Goal: Transaction & Acquisition: Book appointment/travel/reservation

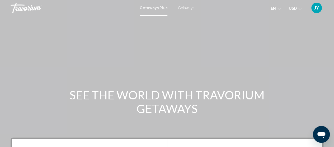
click at [186, 10] on span "Getaways" at bounding box center [186, 8] width 17 height 4
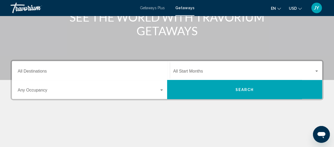
scroll to position [84, 0]
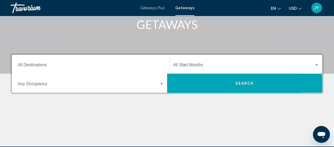
click at [99, 63] on div "Destination All Destinations" at bounding box center [91, 64] width 146 height 17
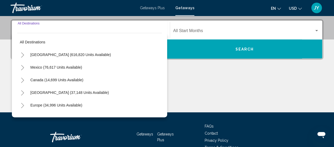
scroll to position [121, 0]
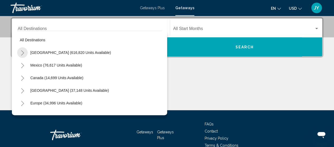
click at [22, 54] on icon "Toggle United States (616,820 units available)" at bounding box center [23, 52] width 4 height 5
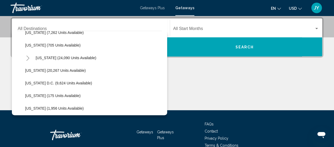
scroll to position [517, 0]
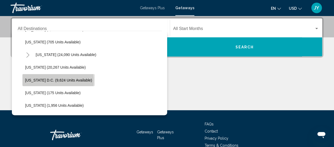
click at [38, 80] on span "[US_STATE] D.C. (9,624 units available)" at bounding box center [58, 80] width 67 height 4
type input "**********"
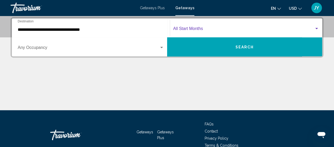
click at [238, 28] on span "Search widget" at bounding box center [243, 29] width 141 height 5
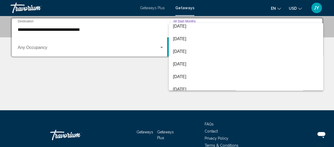
scroll to position [21, 0]
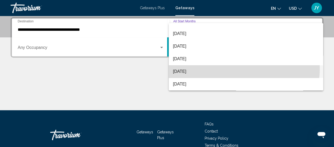
click at [242, 69] on span "[DATE]" at bounding box center [246, 71] width 146 height 13
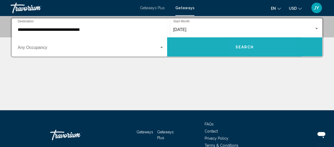
click at [242, 47] on span "Search" at bounding box center [244, 47] width 18 height 4
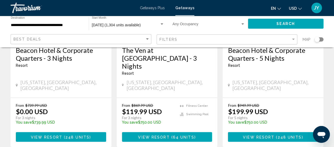
scroll to position [116, 0]
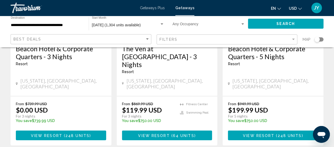
click at [271, 134] on span "View Resort" at bounding box center [258, 136] width 31 height 4
click at [0, 0] on div at bounding box center [0, 0] width 0 height 0
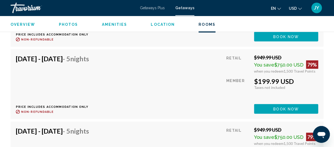
scroll to position [2483, 0]
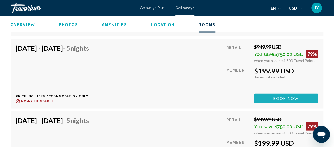
click at [287, 98] on span "Book now" at bounding box center [286, 99] width 26 height 4
click at [0, 0] on div at bounding box center [0, 0] width 0 height 0
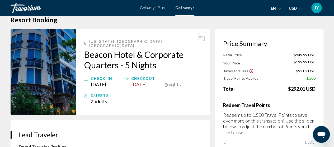
scroll to position [21, 0]
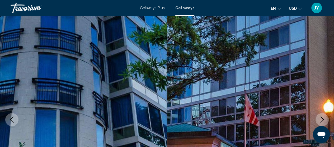
scroll to position [67, 0]
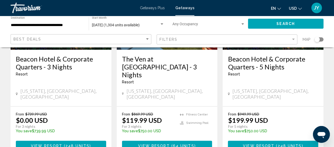
scroll to position [105, 0]
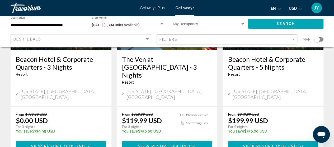
click at [81, 112] on div "From $739.99 USD $0.00 USD For 3 nights You save $739.99 USD temp" at bounding box center [58, 124] width 85 height 25
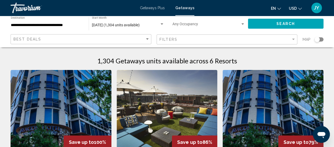
scroll to position [0, 0]
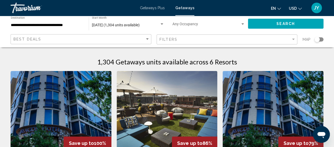
click at [204, 36] on div "Filters" at bounding box center [227, 40] width 136 height 10
